Goal: Task Accomplishment & Management: Use online tool/utility

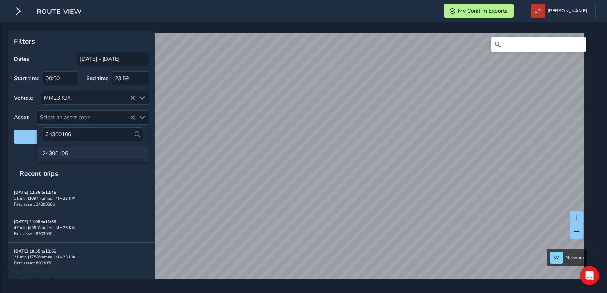
type input "24300106"
click at [73, 149] on li "24300106" at bounding box center [93, 153] width 112 height 12
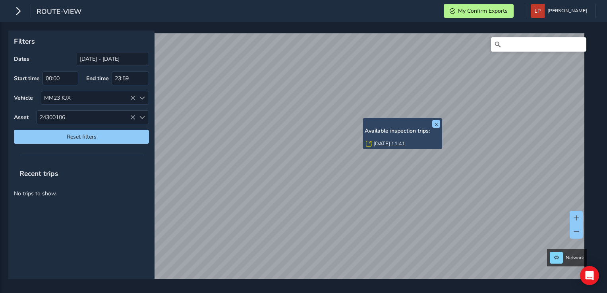
click at [389, 141] on link "[DATE] 11:41" at bounding box center [390, 143] width 32 height 7
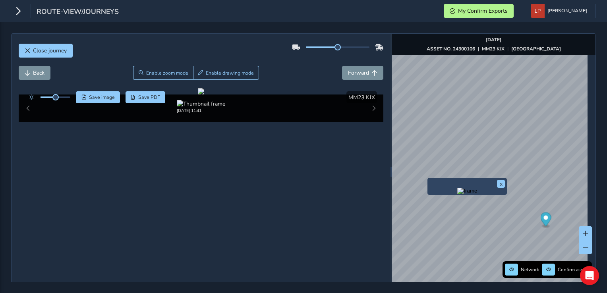
click at [458, 194] on img "Preview frame" at bounding box center [468, 191] width 20 height 6
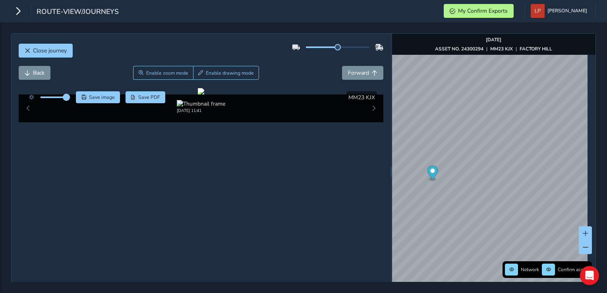
drag, startPoint x: 58, startPoint y: 98, endPoint x: 68, endPoint y: 99, distance: 9.6
click at [68, 99] on span at bounding box center [66, 97] width 6 height 6
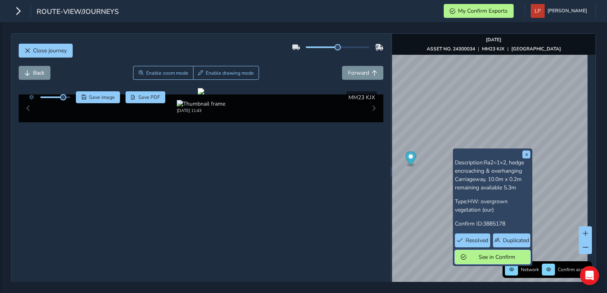
click at [482, 257] on span "See in Confirm" at bounding box center [497, 258] width 55 height 8
click at [481, 239] on span "Resolved" at bounding box center [477, 241] width 23 height 8
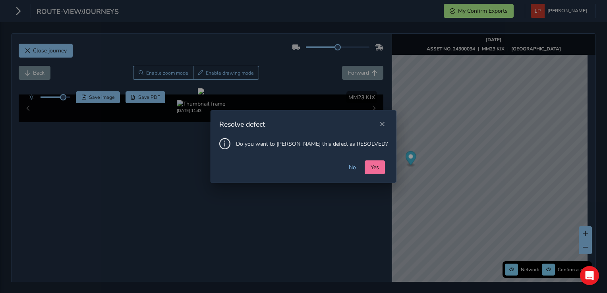
click at [371, 167] on span "Yes" at bounding box center [375, 168] width 8 height 8
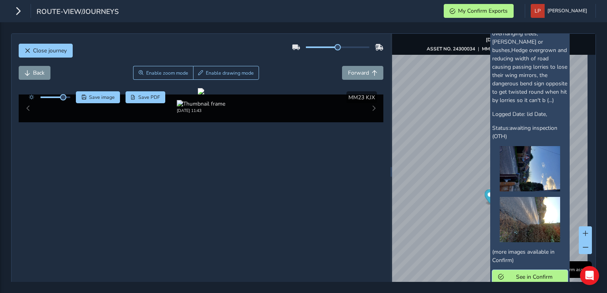
click at [522, 274] on span "See in Confirm" at bounding box center [534, 278] width 55 height 8
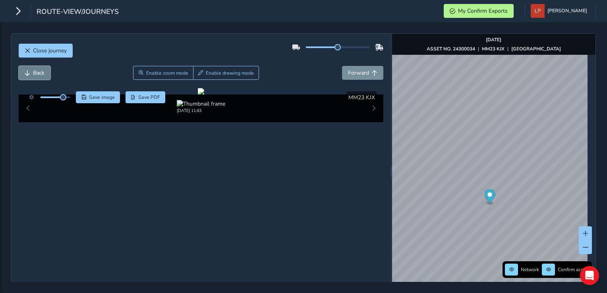
click at [41, 70] on span "Back" at bounding box center [39, 73] width 12 height 8
click at [111, 97] on span "Save image" at bounding box center [102, 97] width 26 height 6
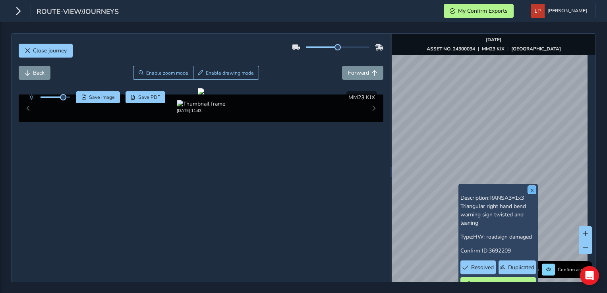
click at [531, 190] on button "x" at bounding box center [532, 190] width 8 height 8
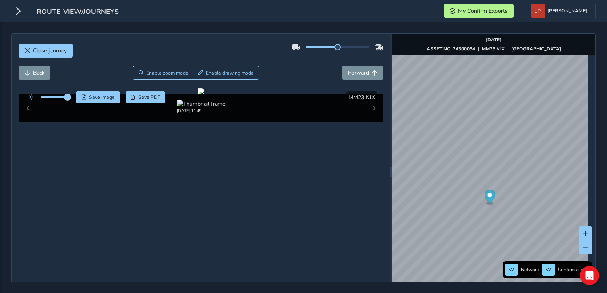
drag, startPoint x: 62, startPoint y: 98, endPoint x: 68, endPoint y: 99, distance: 6.0
click at [68, 99] on span at bounding box center [67, 97] width 6 height 6
click at [499, 188] on img "Preview frame" at bounding box center [509, 184] width 20 height 6
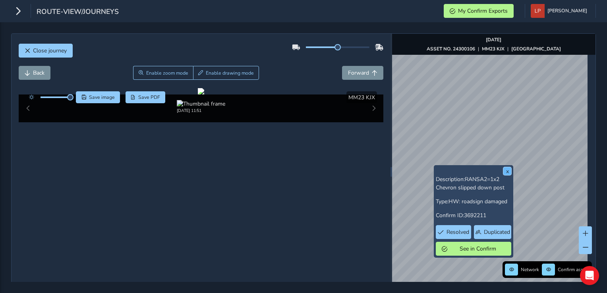
click at [507, 173] on button "x" at bounding box center [508, 171] width 8 height 8
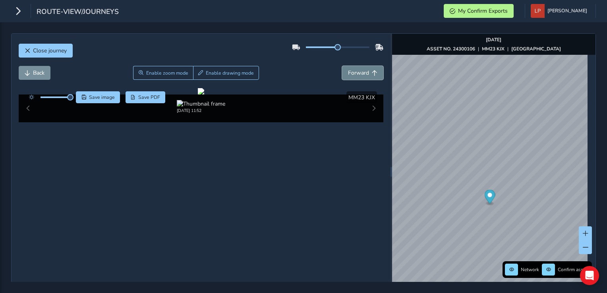
click at [363, 74] on span "Forward" at bounding box center [358, 73] width 21 height 8
